Goal: Information Seeking & Learning: Learn about a topic

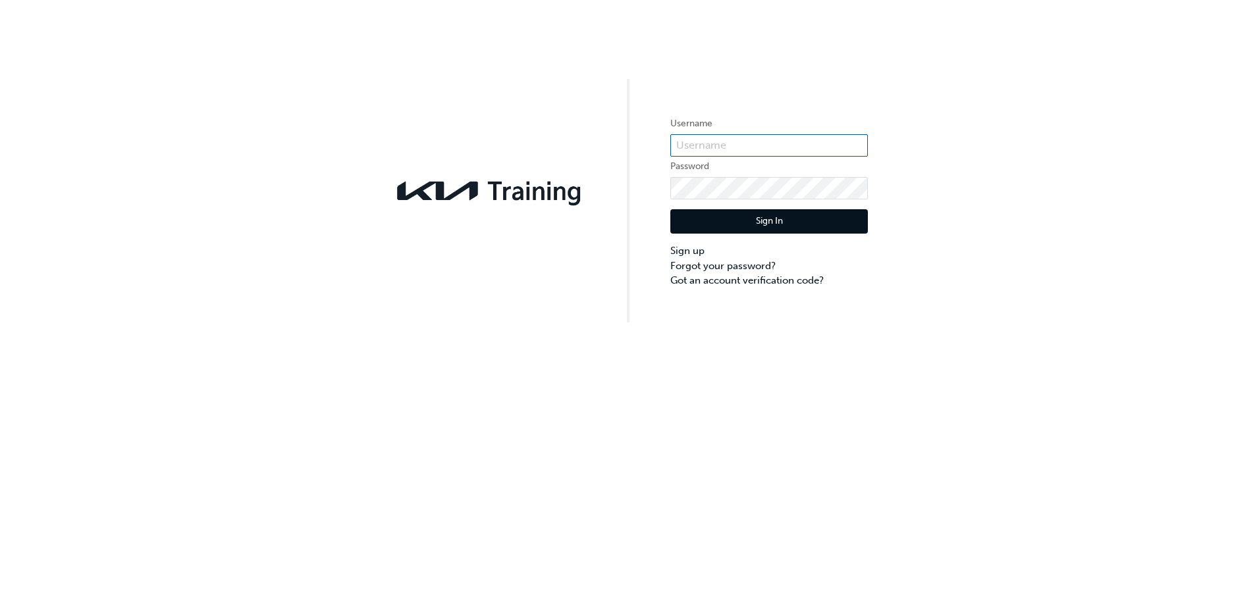
click at [738, 142] on input "text" at bounding box center [768, 145] width 197 height 22
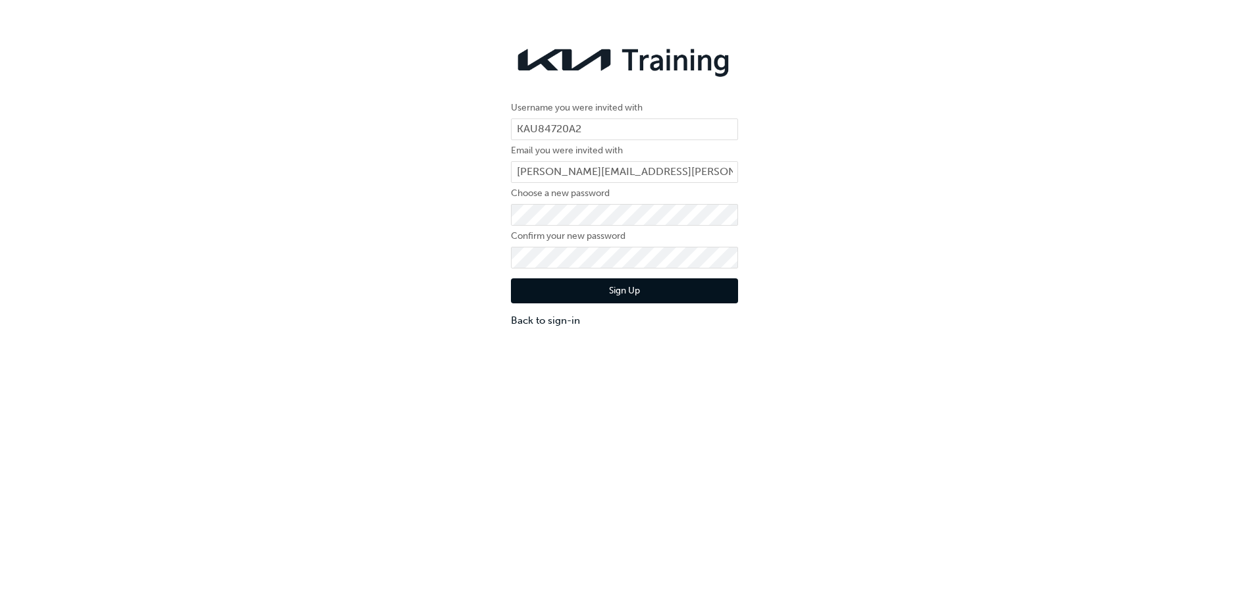
click at [642, 296] on button "Sign Up" at bounding box center [624, 290] width 227 height 25
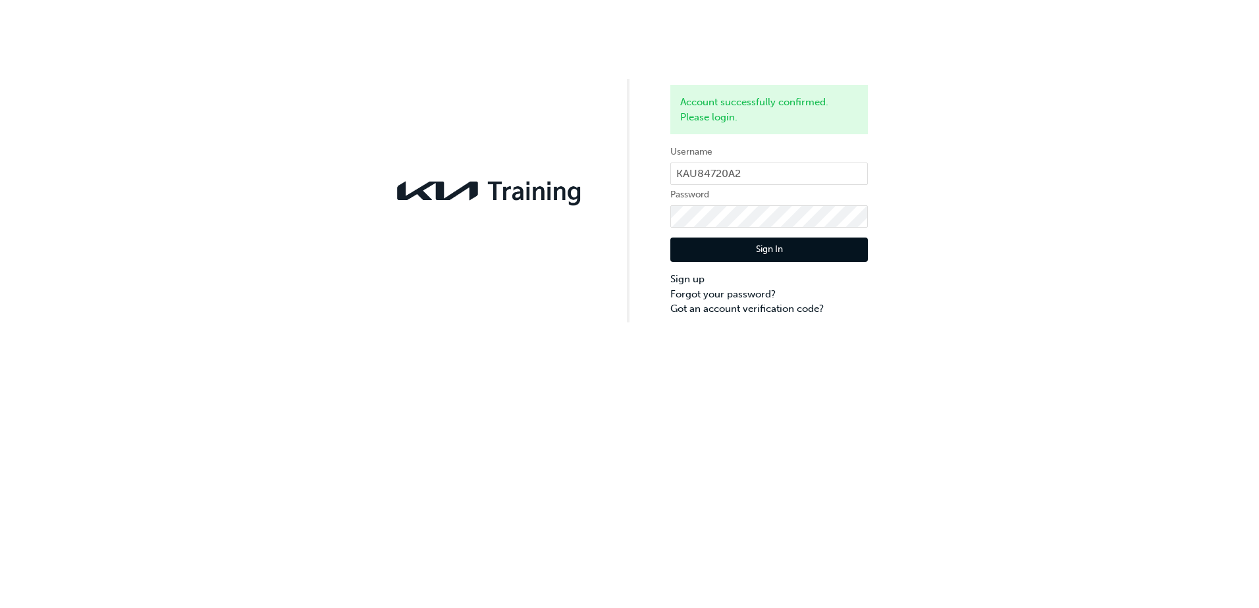
click at [691, 252] on button "Sign In" at bounding box center [768, 250] width 197 height 25
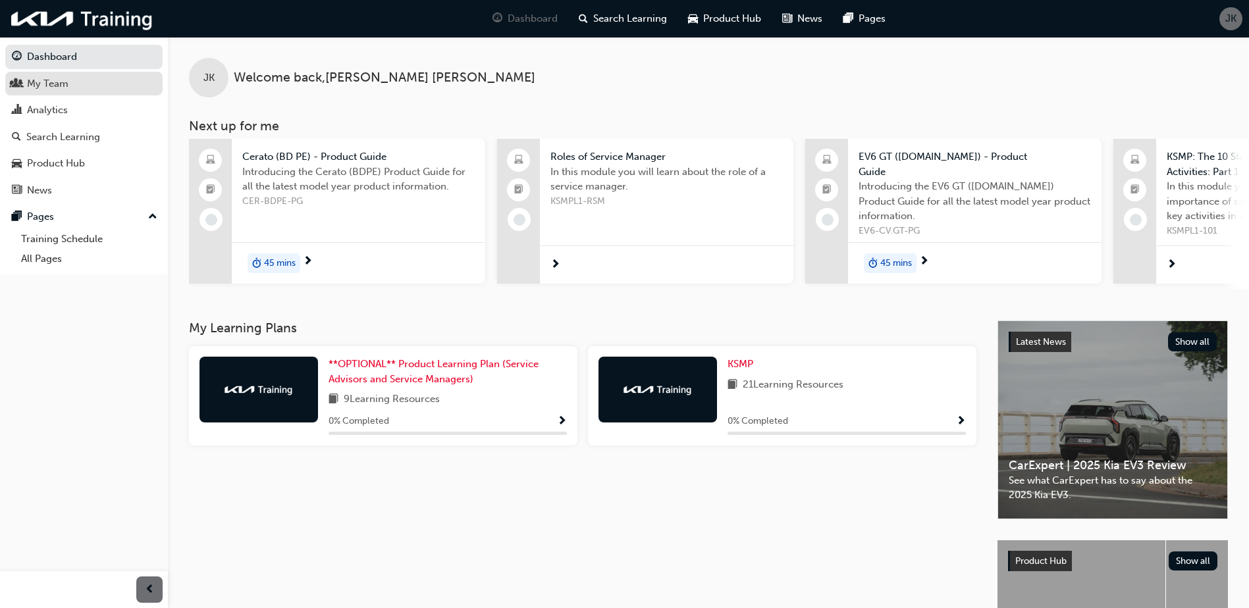
click at [63, 80] on div "My Team" at bounding box center [47, 83] width 41 height 15
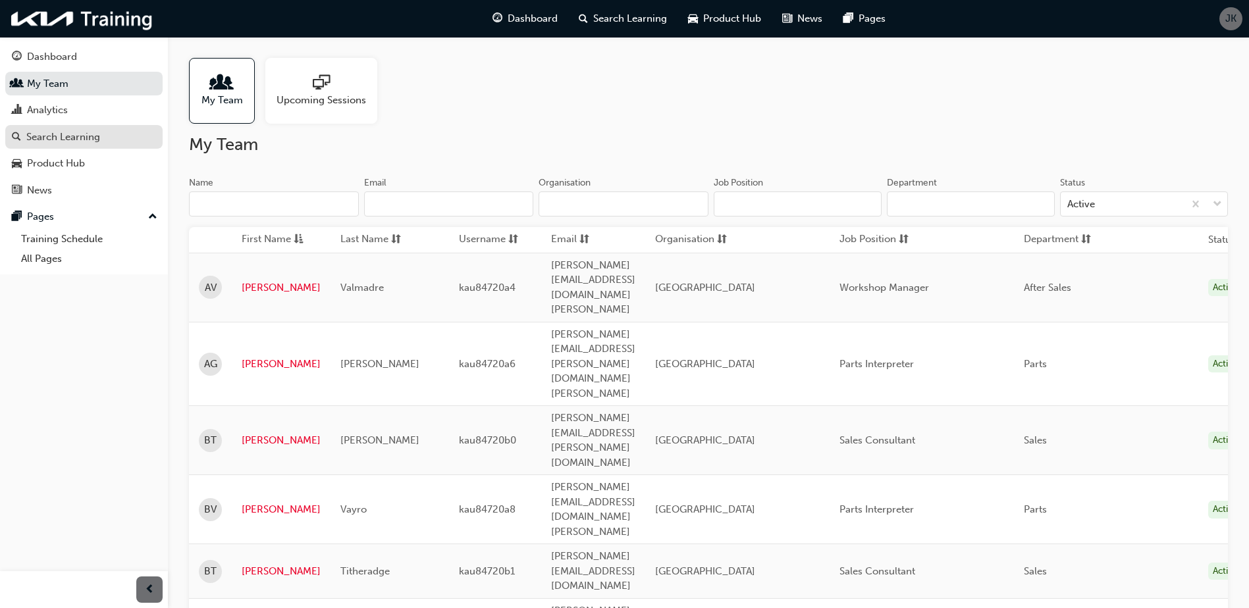
click at [58, 135] on div "Search Learning" at bounding box center [63, 137] width 74 height 15
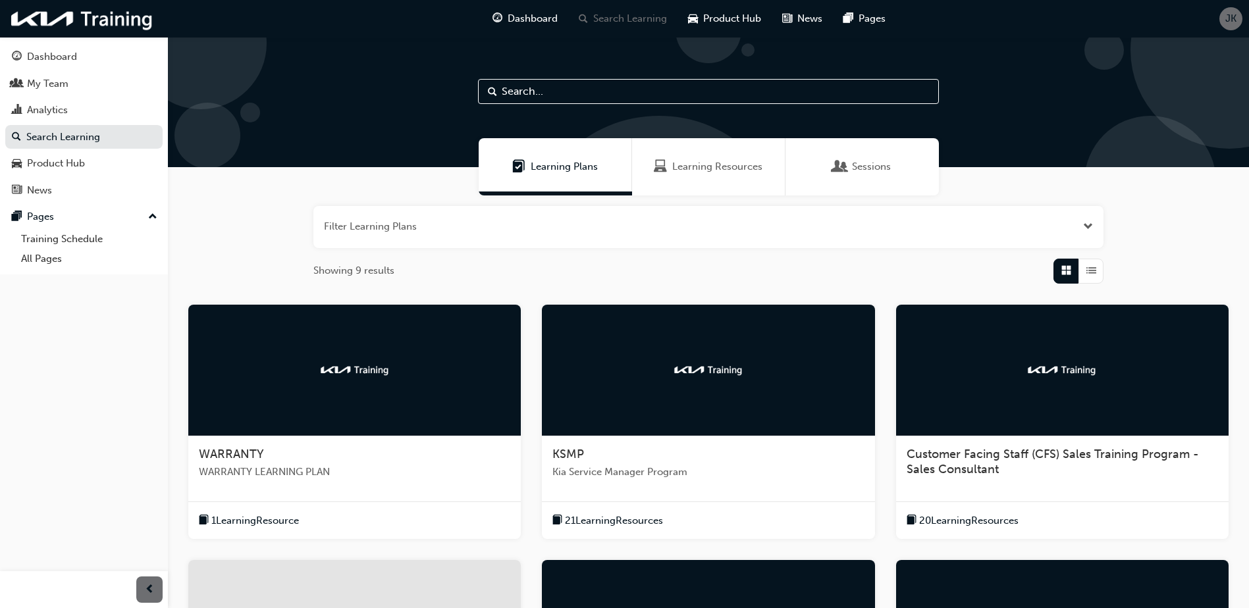
click at [615, 473] on span "Kia Service Manager Program" at bounding box center [707, 472] width 311 height 15
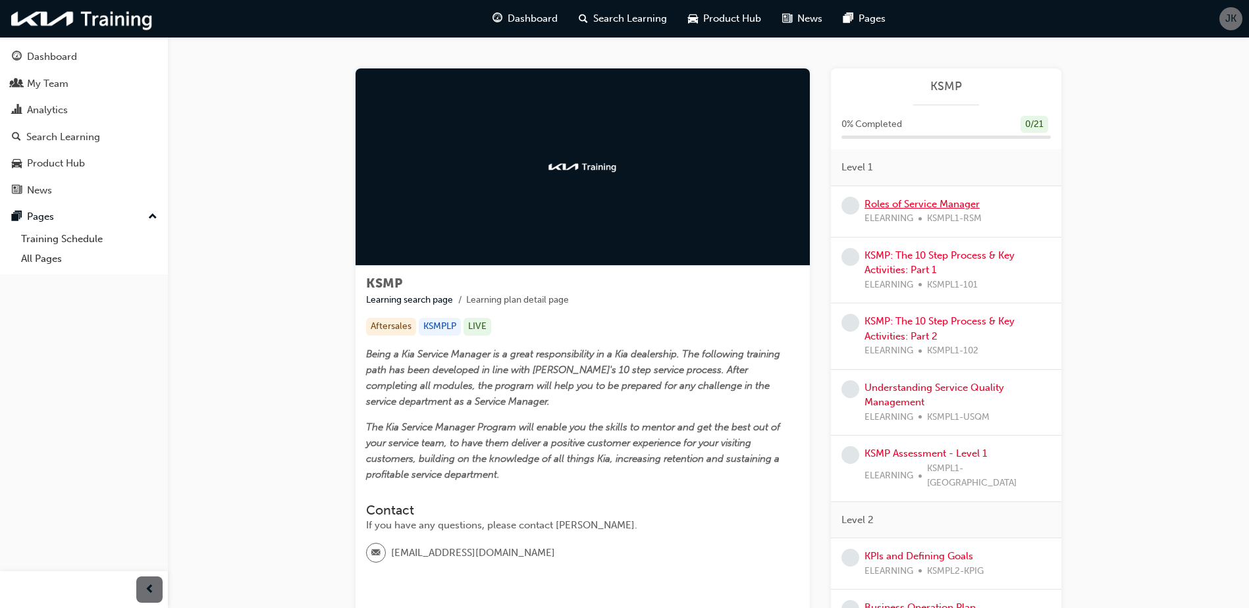
click at [915, 198] on link "Roles of Service Manager" at bounding box center [921, 204] width 115 height 12
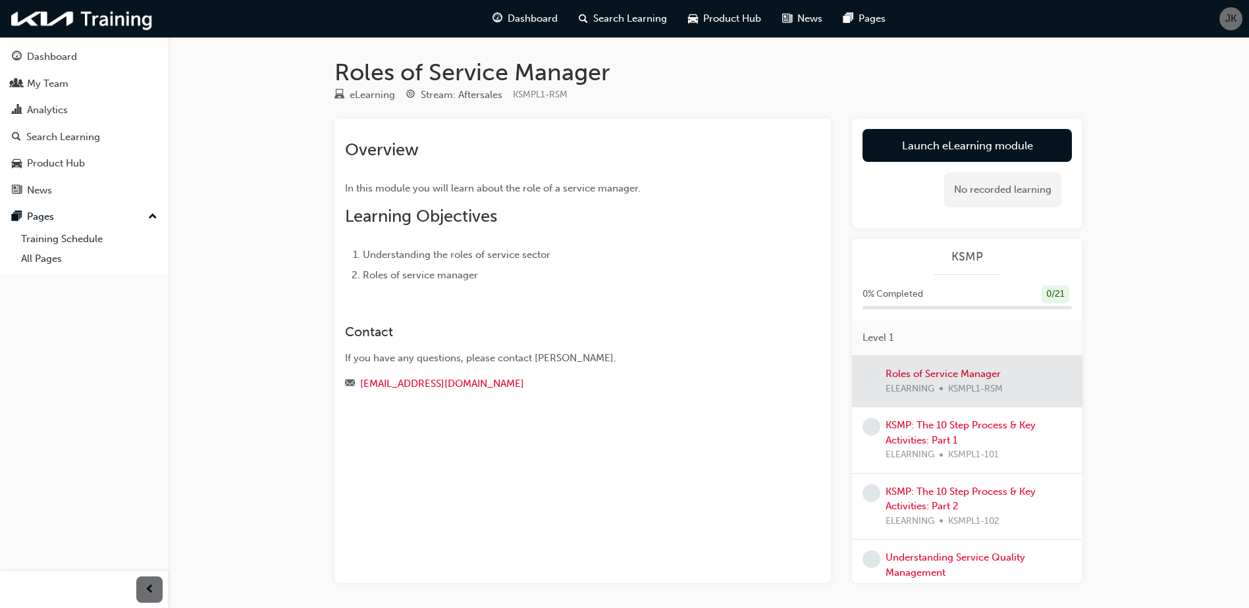
click at [941, 373] on div at bounding box center [967, 381] width 230 height 51
click at [937, 149] on link "Launch eLearning module" at bounding box center [966, 145] width 209 height 33
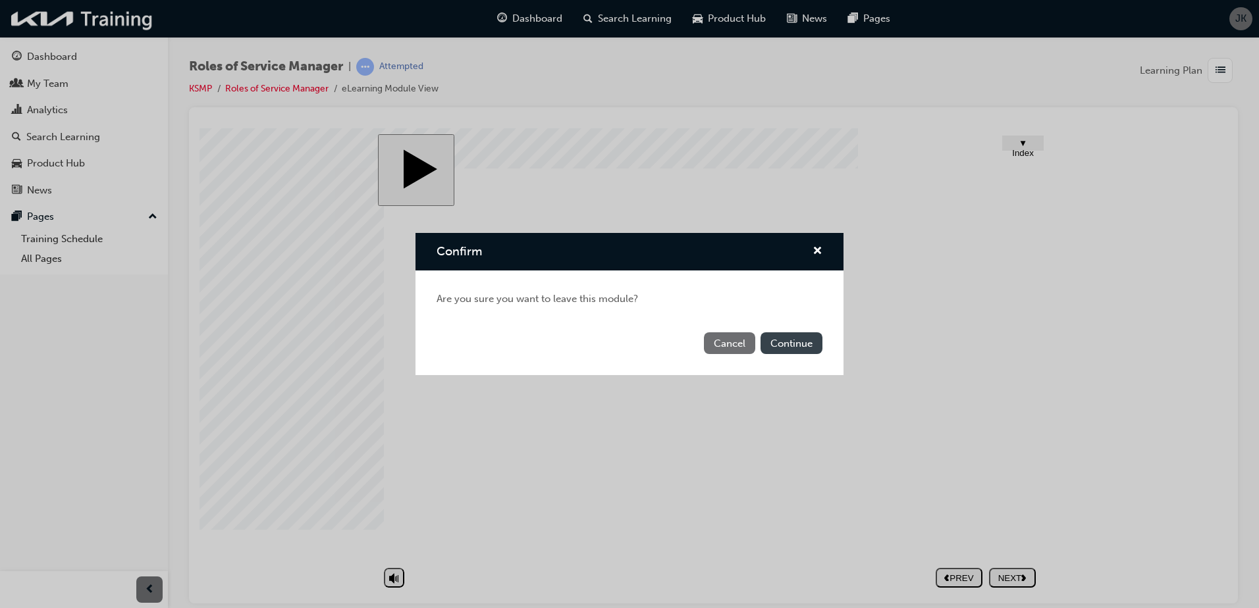
click at [785, 342] on button "Continue" at bounding box center [791, 343] width 62 height 22
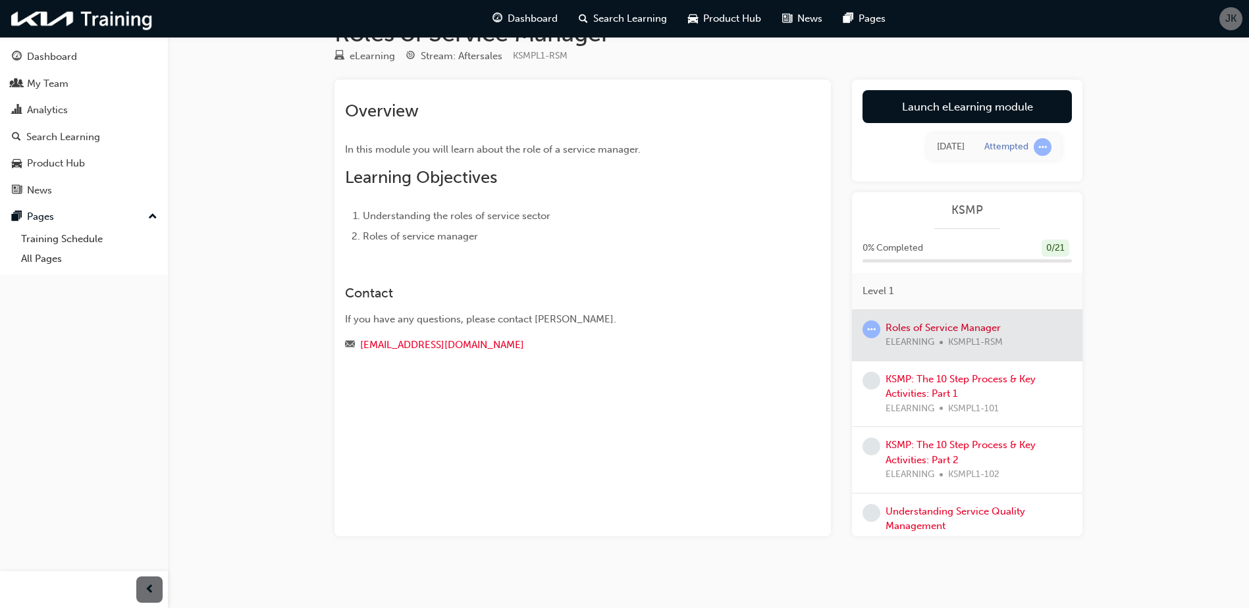
scroll to position [42, 0]
